Goal: Information Seeking & Learning: Learn about a topic

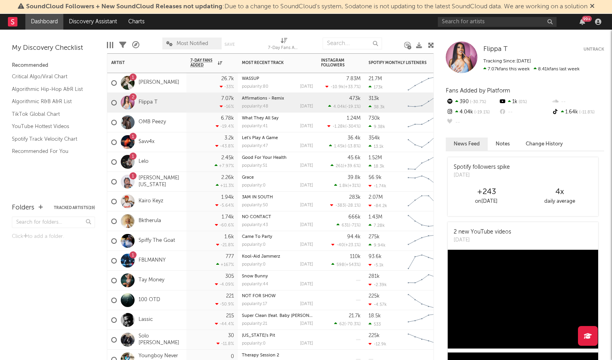
click at [160, 142] on div "1 Savv4x" at bounding box center [146, 143] width 79 height 20
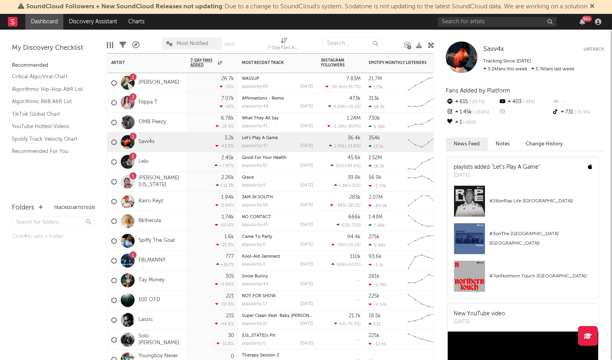
click at [147, 146] on div "1 Savv4x" at bounding box center [132, 142] width 43 height 23
click at [148, 144] on link "Savv4x" at bounding box center [146, 142] width 16 height 7
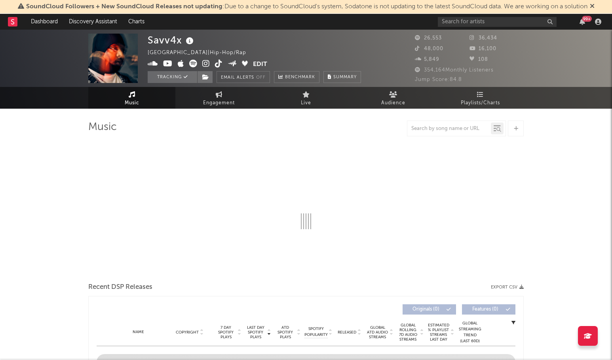
select select "6m"
